Goal: Navigation & Orientation: Find specific page/section

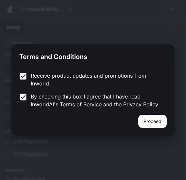
click at [151, 123] on button "Proceed" at bounding box center [152, 121] width 28 height 13
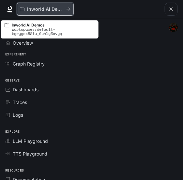
click at [54, 15] on button "Inworld AI Demos" at bounding box center [45, 9] width 57 height 13
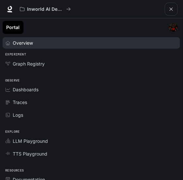
click at [37, 43] on div "Overview" at bounding box center [95, 42] width 164 height 7
